Goal: Task Accomplishment & Management: Manage account settings

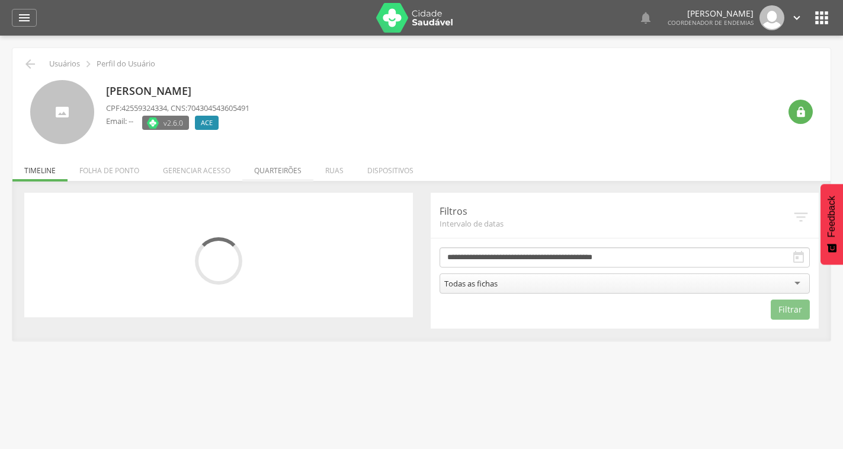
click at [264, 168] on li "Quarteirões" at bounding box center [277, 168] width 71 height 28
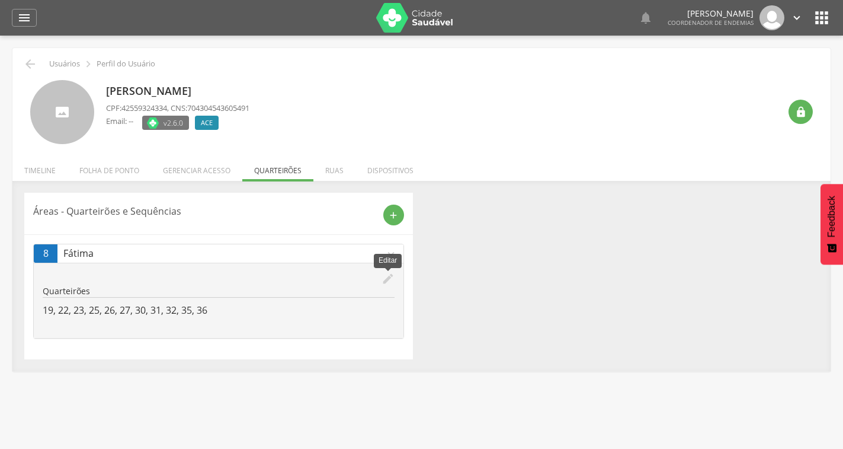
click at [385, 277] on icon "edit" at bounding box center [388, 278] width 13 height 13
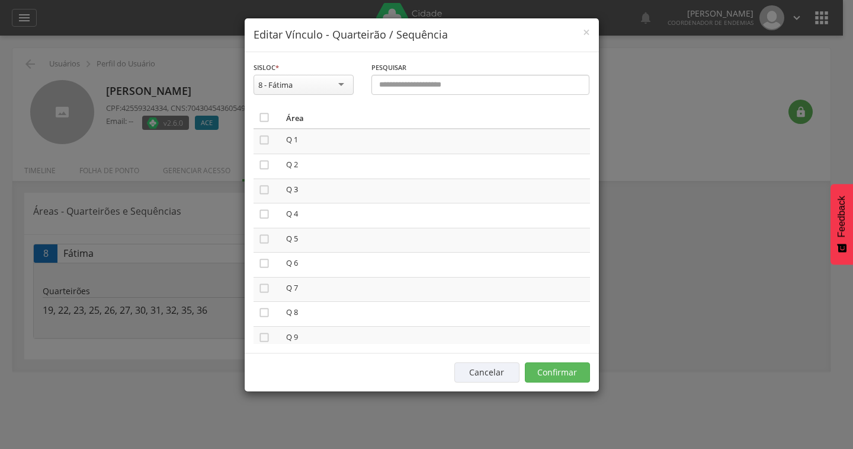
scroll to position [25, 0]
click at [287, 84] on div "8 - Fátima" at bounding box center [275, 84] width 34 height 11
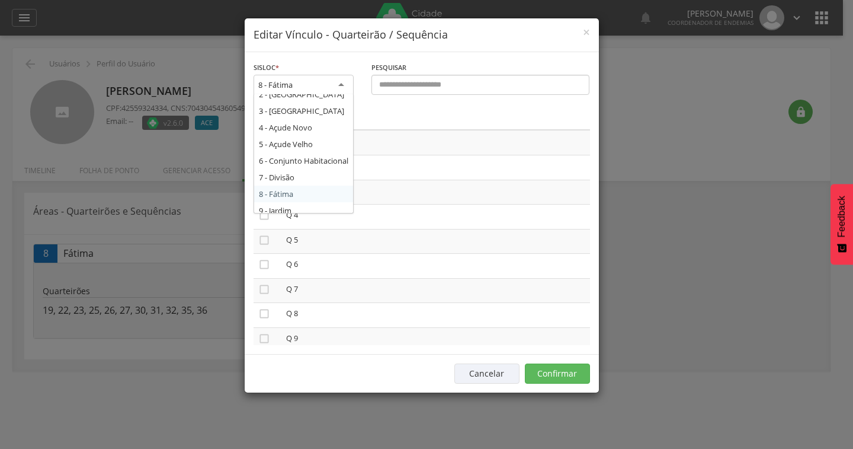
click at [395, 108] on th "Área" at bounding box center [436, 119] width 309 height 22
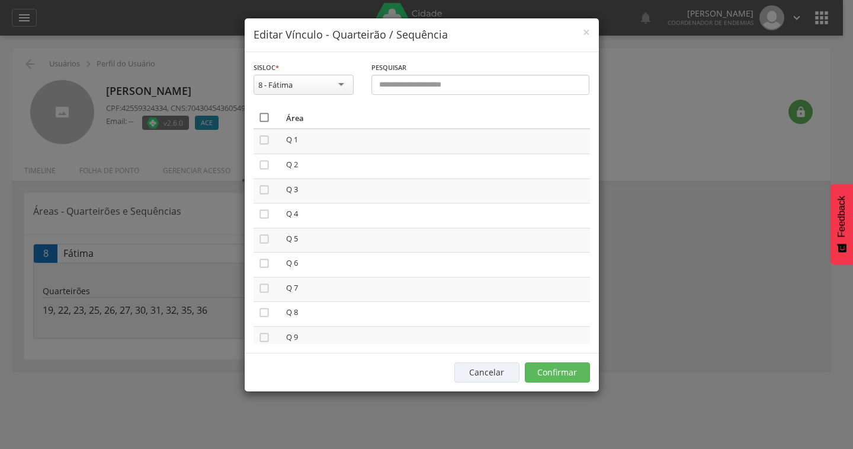
click at [266, 117] on icon "" at bounding box center [264, 117] width 12 height 12
click at [258, 117] on icon "" at bounding box center [264, 117] width 12 height 12
click at [558, 376] on button "Confirmar" at bounding box center [557, 372] width 65 height 20
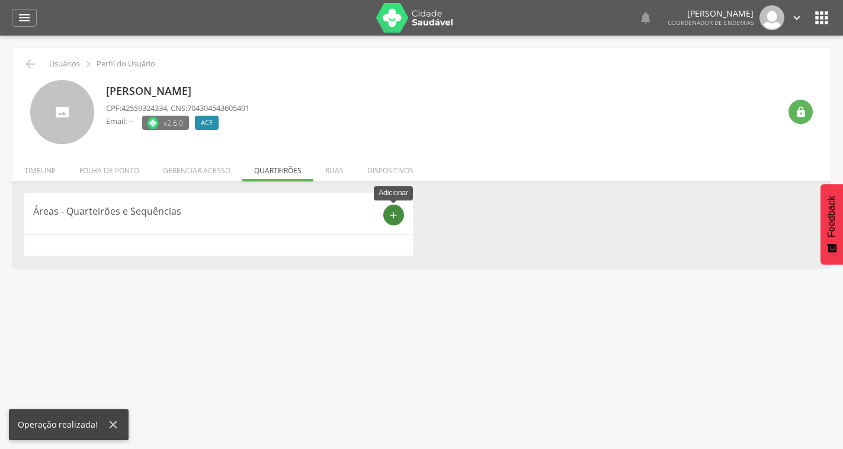
click at [394, 216] on icon "add" at bounding box center [393, 215] width 11 height 11
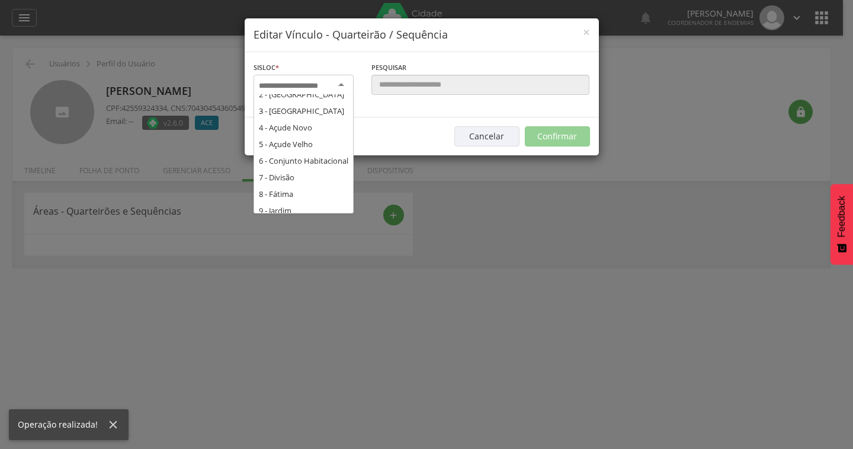
click at [338, 89] on div at bounding box center [304, 85] width 100 height 21
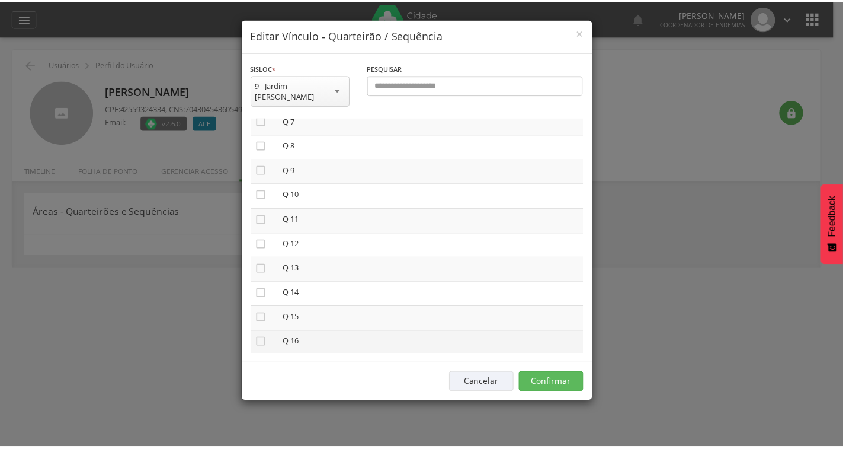
scroll to position [296, 0]
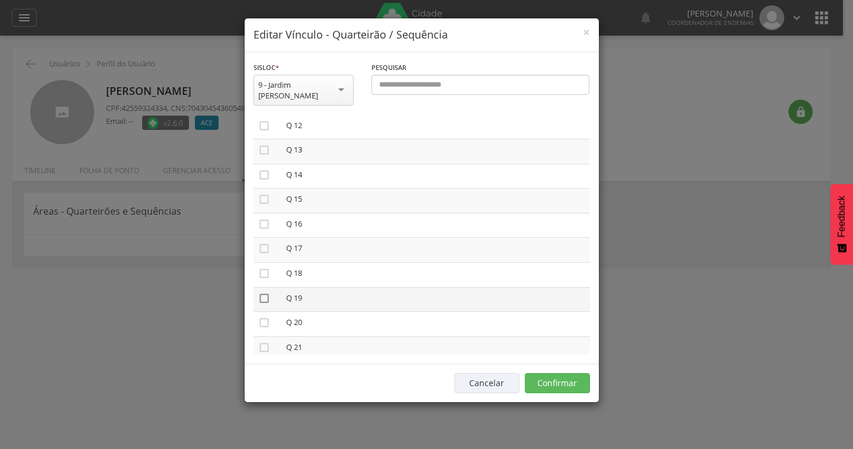
click at [266, 292] on icon "" at bounding box center [264, 298] width 12 height 12
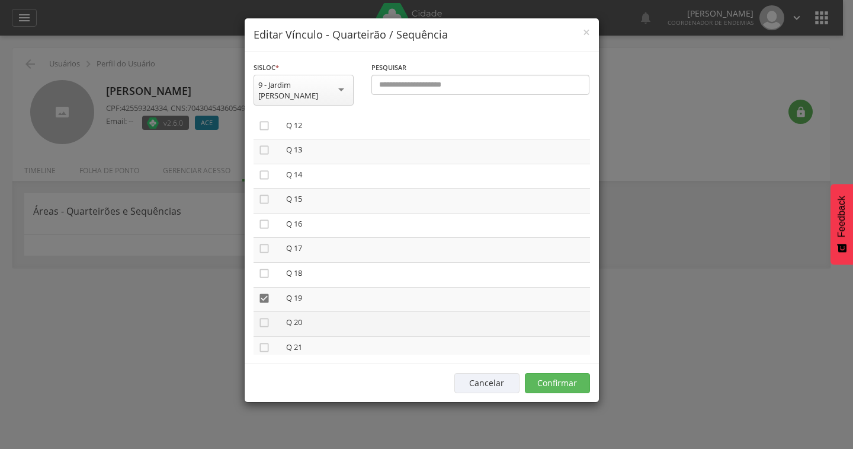
drag, startPoint x: 262, startPoint y: 314, endPoint x: 272, endPoint y: 312, distance: 10.2
click at [263, 316] on icon "" at bounding box center [264, 322] width 12 height 12
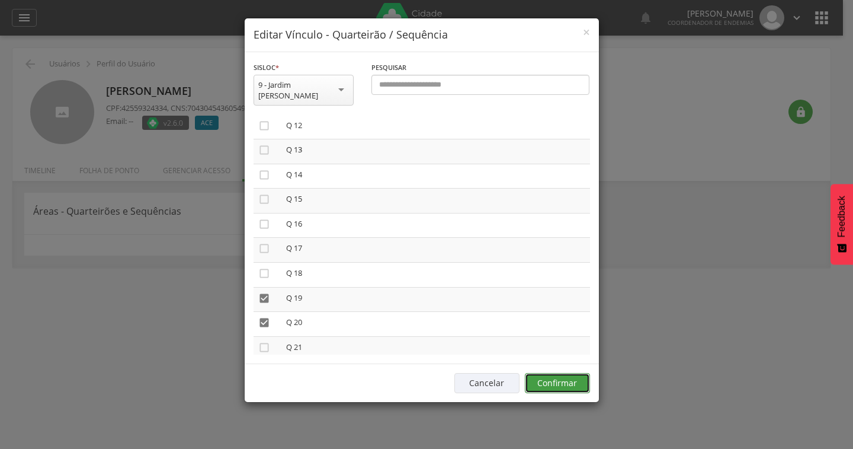
click at [558, 373] on button "Confirmar" at bounding box center [557, 383] width 65 height 20
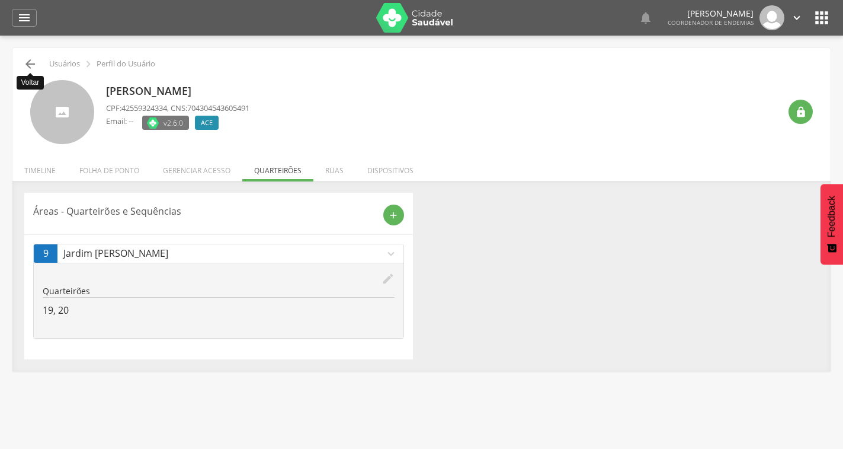
click at [30, 65] on icon "" at bounding box center [30, 64] width 14 height 14
